Goal: Task Accomplishment & Management: Manage account settings

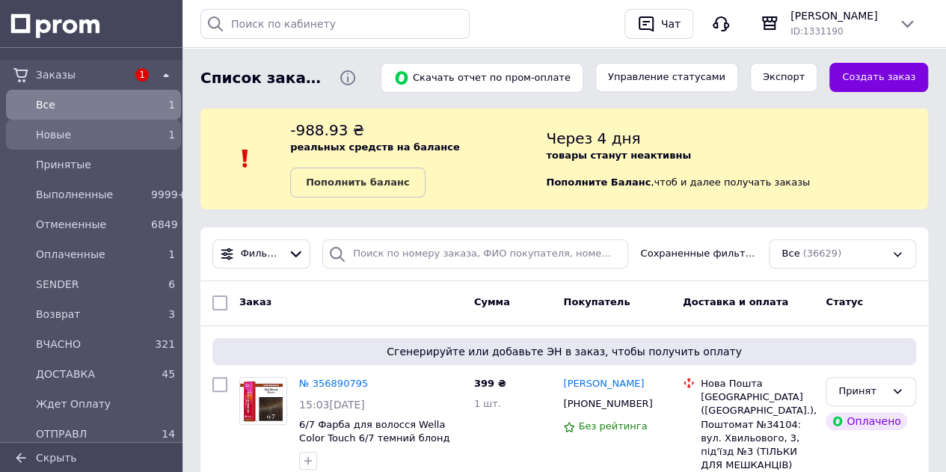
click at [105, 132] on span "Новые" at bounding box center [90, 134] width 109 height 15
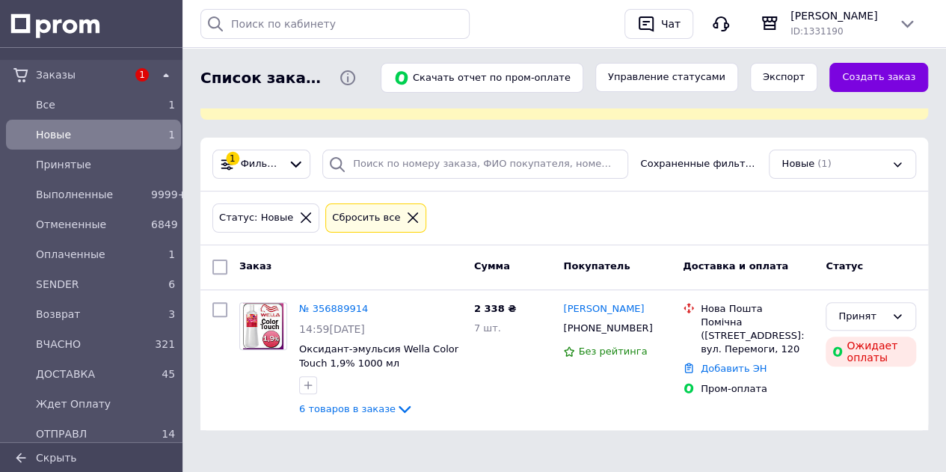
scroll to position [94, 0]
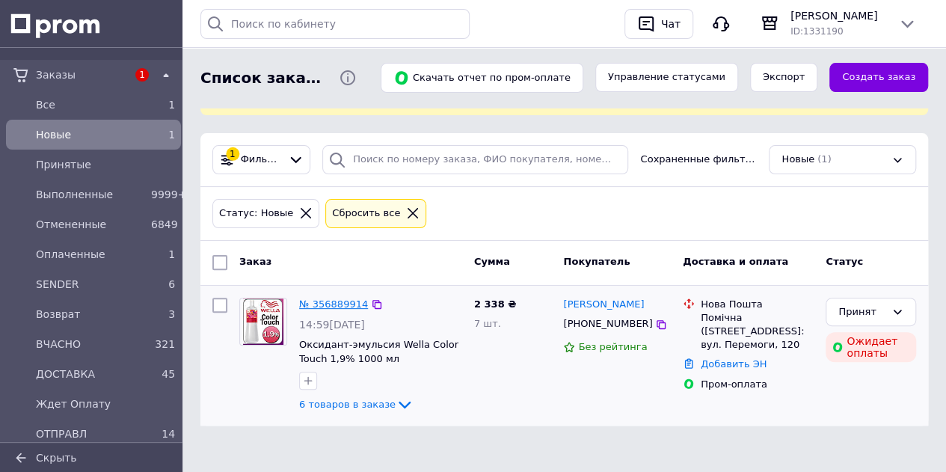
click at [351, 301] on link "№ 356889914" at bounding box center [333, 303] width 69 height 11
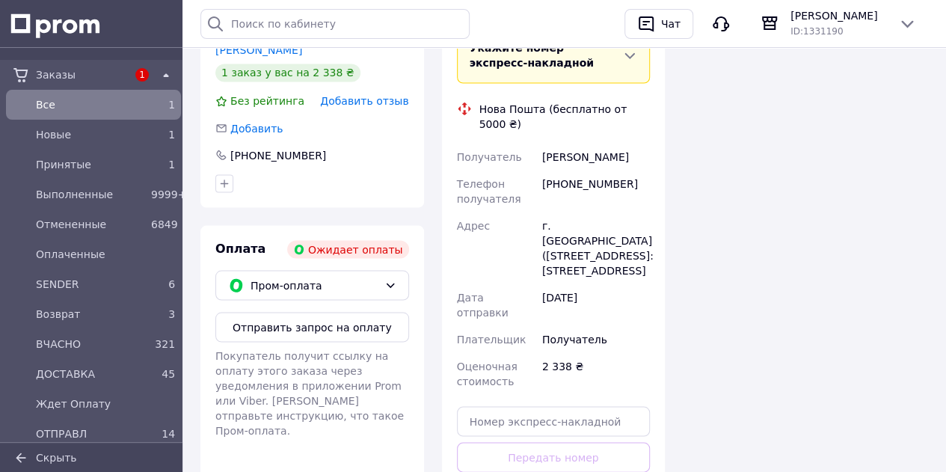
scroll to position [1346, 0]
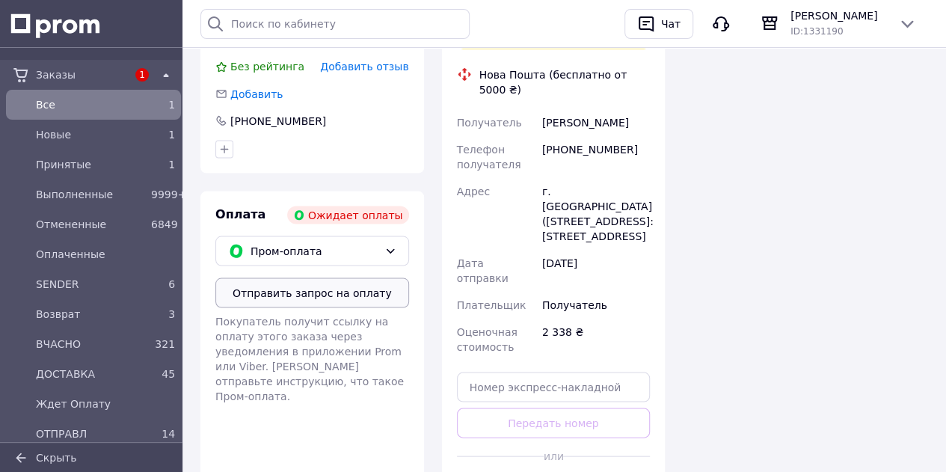
click at [372, 277] on button "Отправить запрос на оплату" at bounding box center [312, 292] width 194 height 30
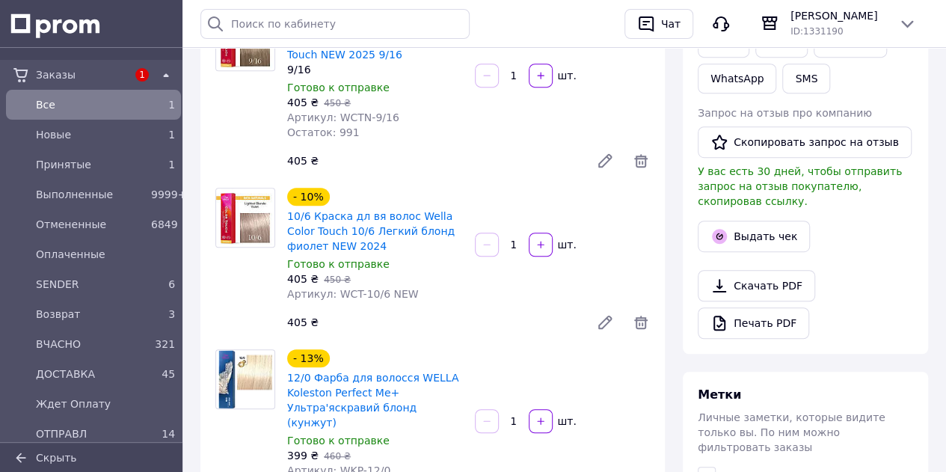
scroll to position [150, 0]
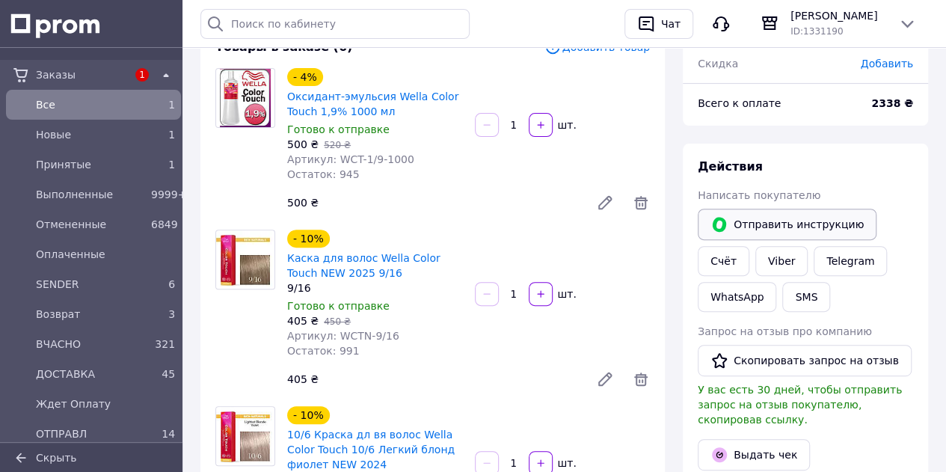
click at [773, 216] on button "Отправить инструкцию" at bounding box center [787, 224] width 179 height 31
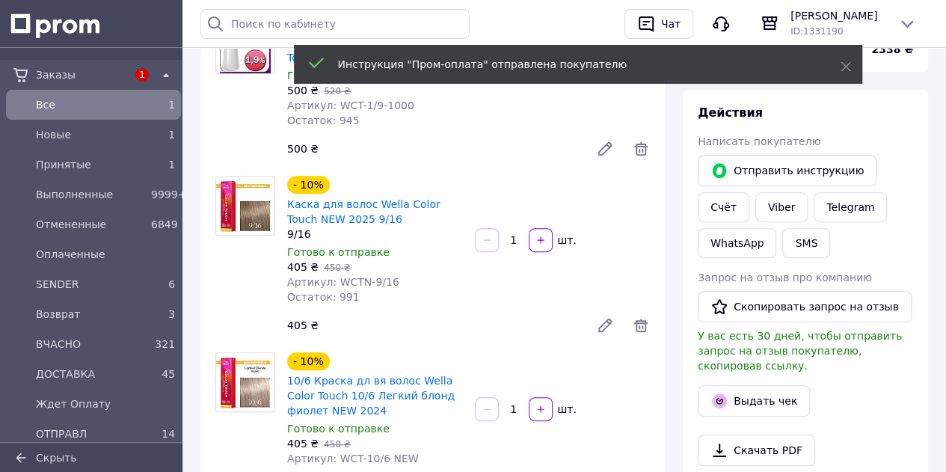
scroll to position [299, 0]
